Goal: Find specific page/section: Find specific page/section

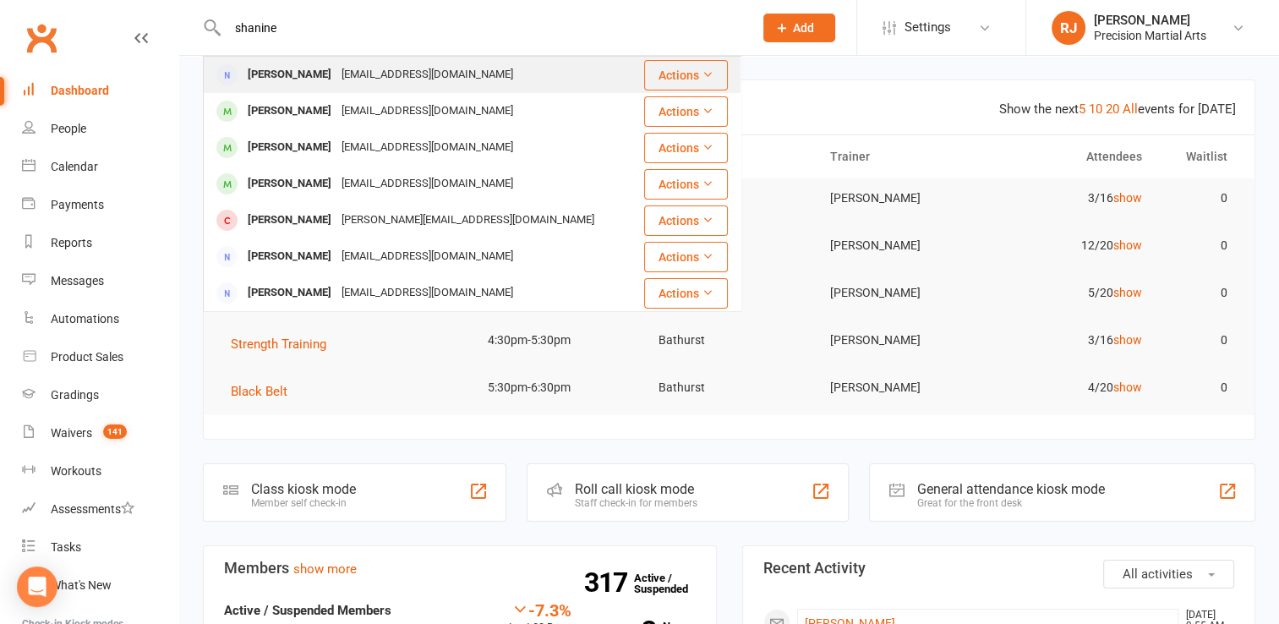
type input "shanine"
click at [353, 88] on div "[PERSON_NAME] [EMAIL_ADDRESS][DOMAIN_NAME]" at bounding box center [423, 74] width 438 height 35
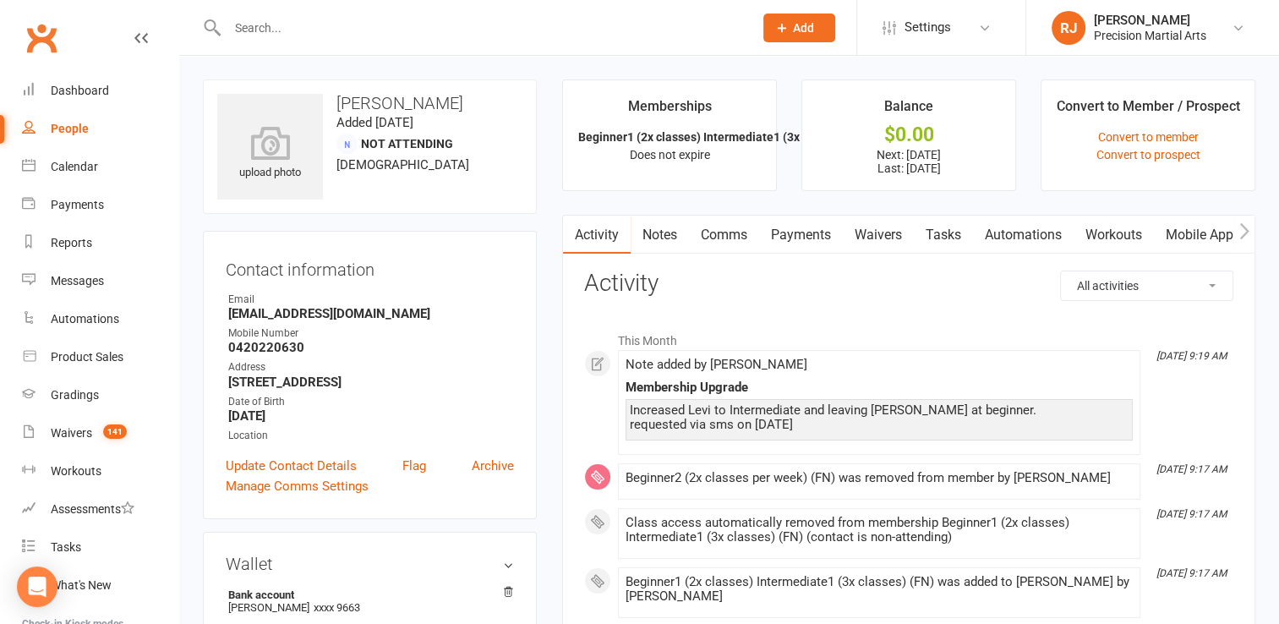
click at [815, 228] on link "Payments" at bounding box center [801, 234] width 84 height 39
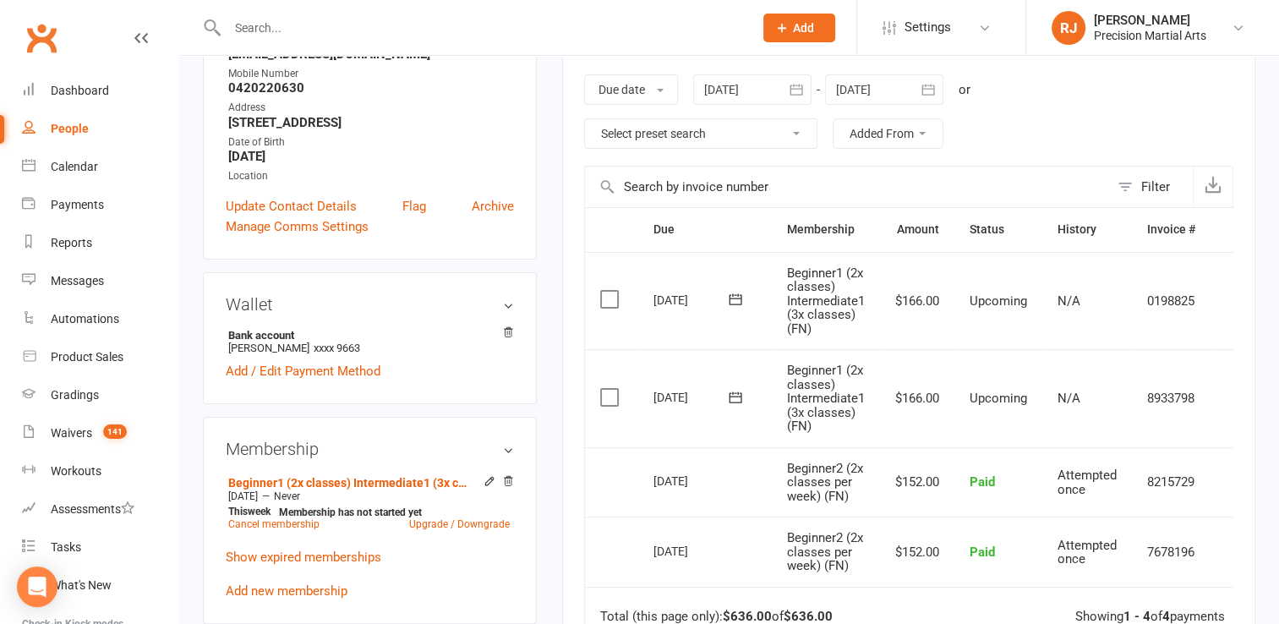
scroll to position [265, 0]
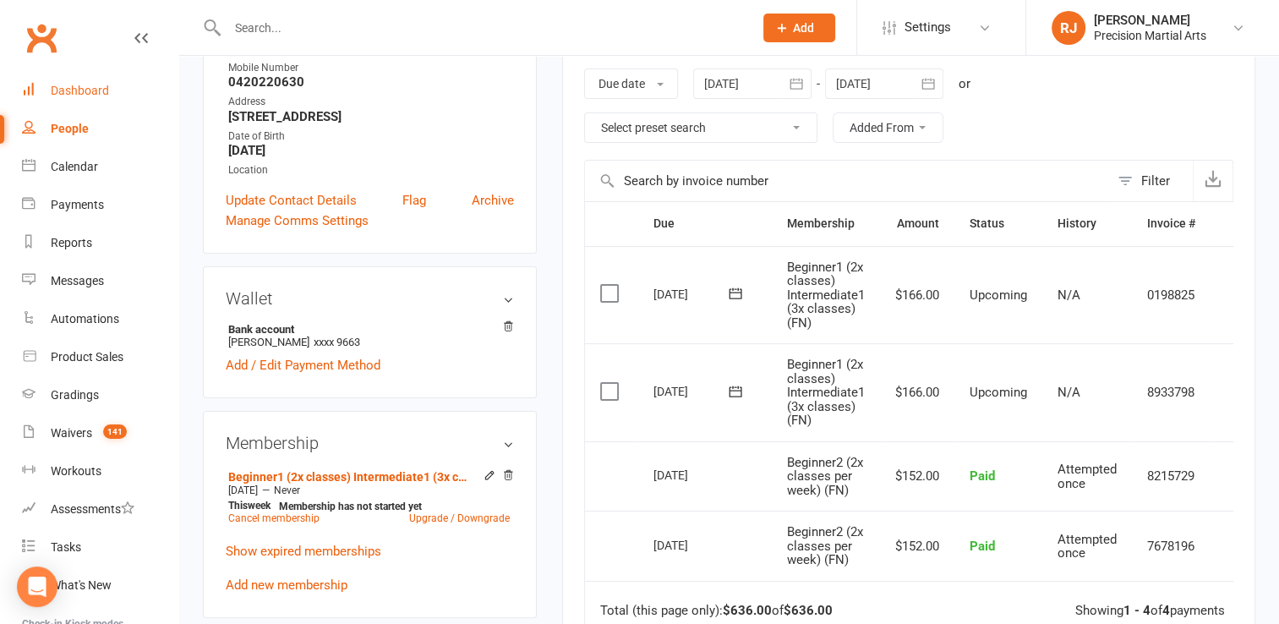
click at [120, 87] on link "Dashboard" at bounding box center [100, 91] width 156 height 38
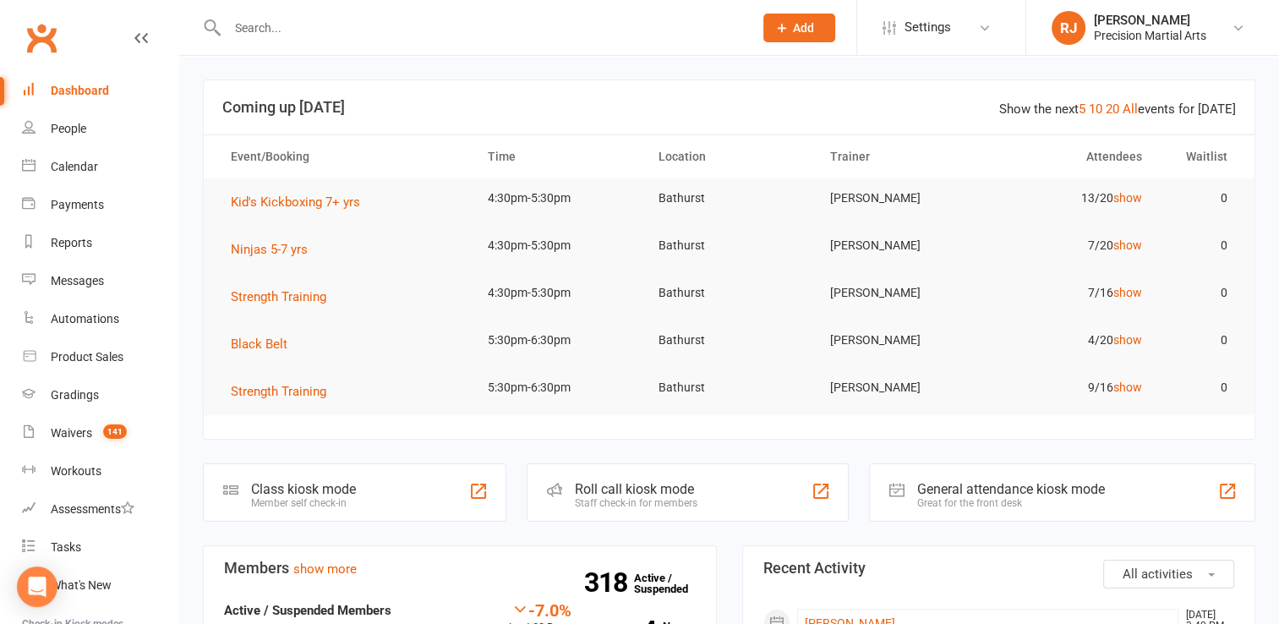
click at [596, 22] on input "text" at bounding box center [481, 28] width 519 height 24
type input "m"
